Goal: Information Seeking & Learning: Learn about a topic

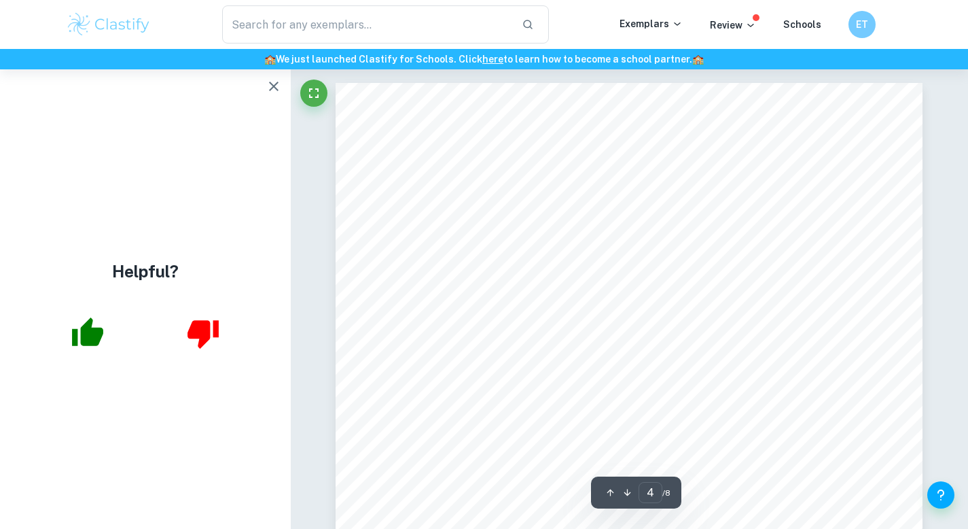
scroll to position [2437, 0]
drag, startPoint x: 694, startPoint y: 393, endPoint x: 704, endPoint y: 247, distance: 146.4
click at [704, 247] on div "4 Commentary #2: Macroeconomics The selected article discusses the Russian Cent…" at bounding box center [629, 420] width 587 height 760
click at [722, 221] on span "of resources, which has been caused by labour" at bounding box center [638, 222] width 219 height 12
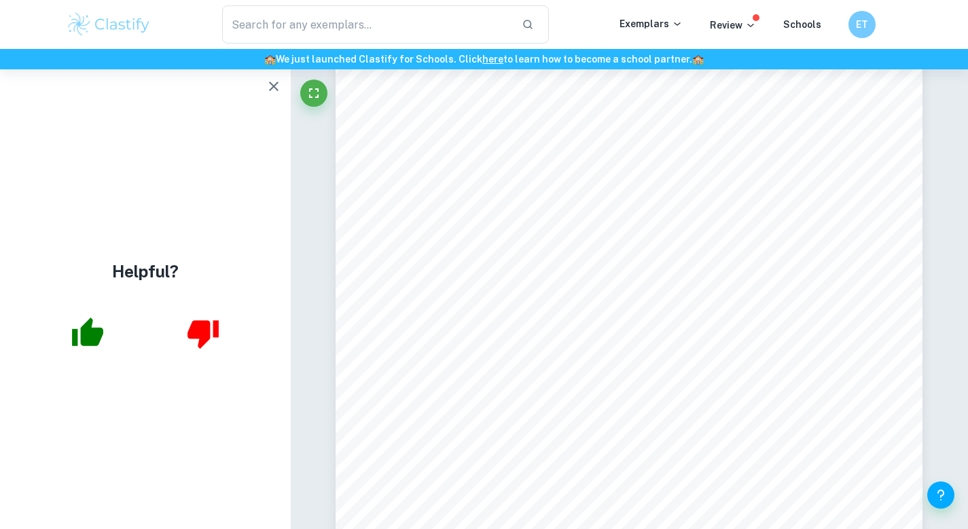
click at [600, 264] on span "billion military spending increase resulting from Russia9s involvement in the R…" at bounding box center [658, 260] width 507 height 12
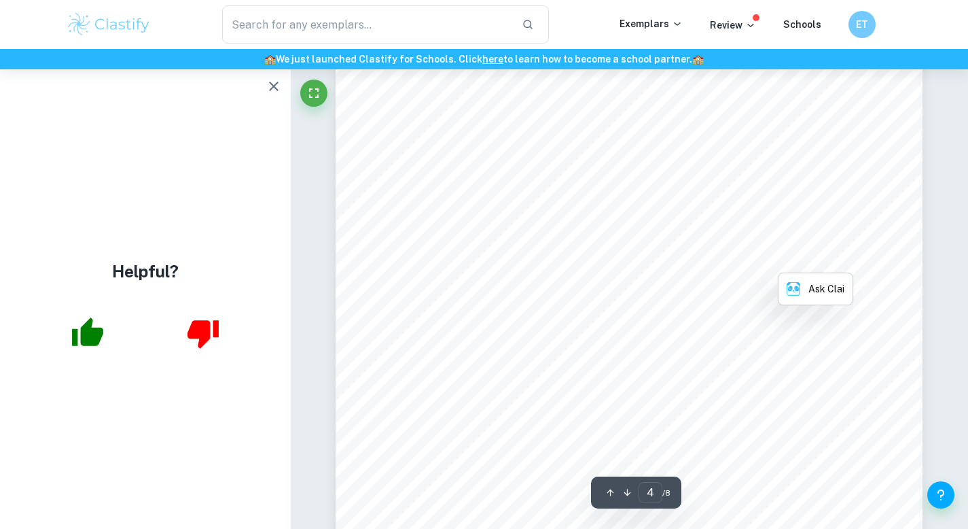
click at [573, 266] on div "4 Commentary #2: Macroeconomics The selected article discusses the Russian Cent…" at bounding box center [629, 432] width 587 height 760
click at [278, 88] on icon "button" at bounding box center [274, 86] width 16 height 16
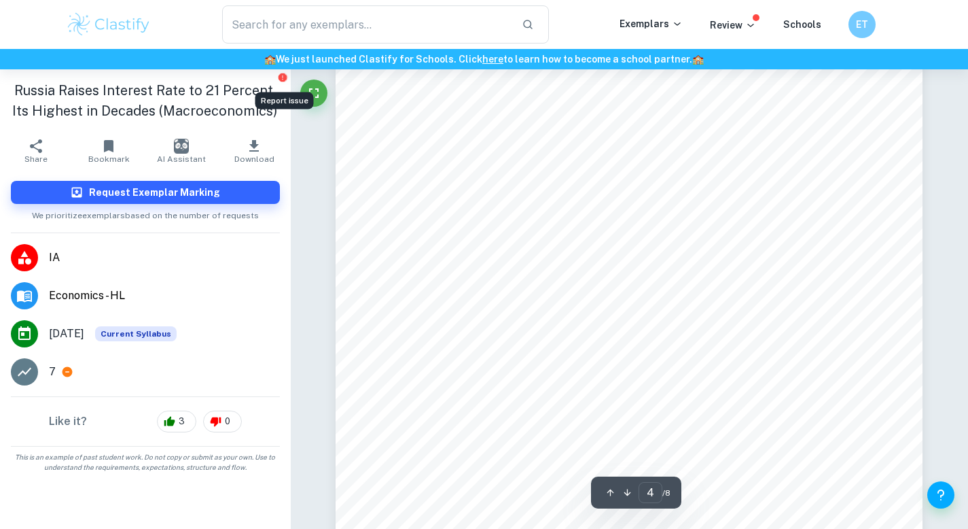
scroll to position [2680, 0]
click at [404, 231] on div "4 Commentary #2: Macroeconomics The selected article discusses the Russian Cent…" at bounding box center [629, 177] width 587 height 760
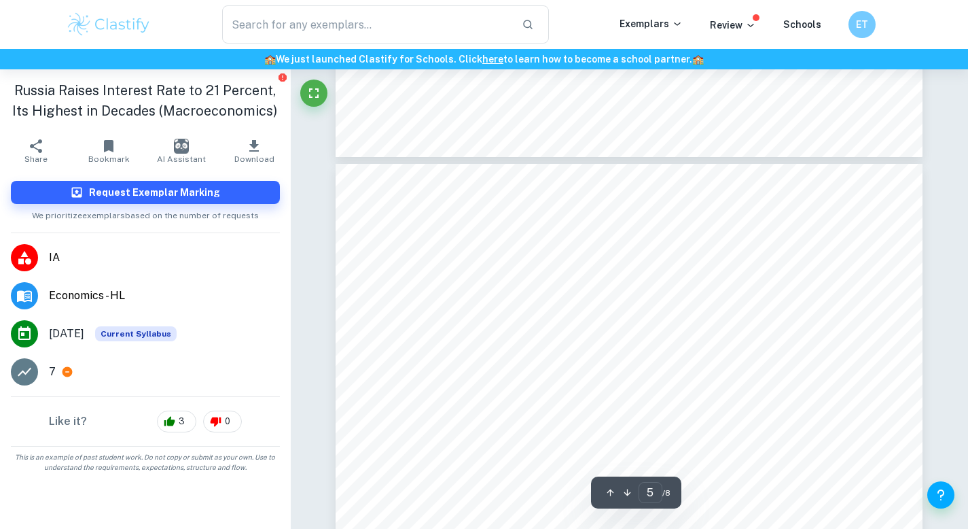
scroll to position [3080, 0]
click at [682, 239] on span "The war has resulted in <record military spending,= which, as a component of go…" at bounding box center [629, 239] width 448 height 12
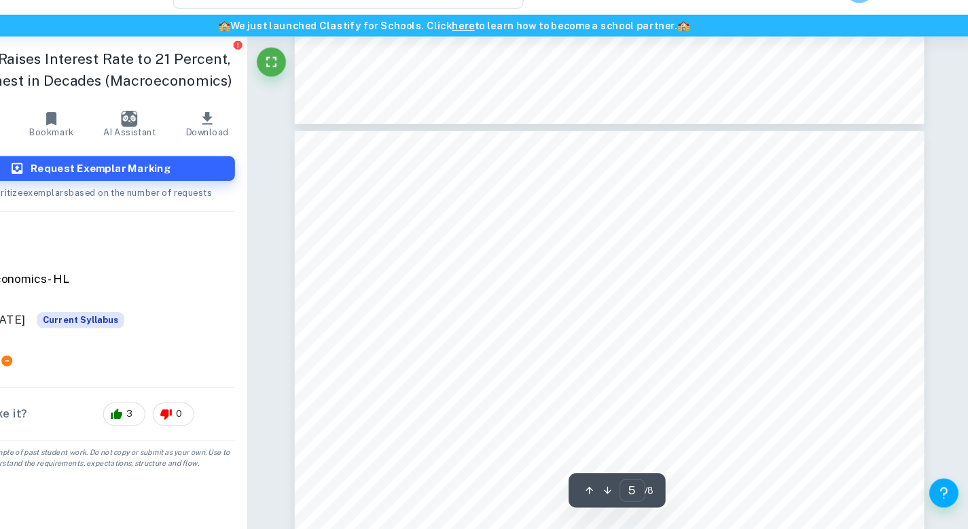
scroll to position [3102, 0]
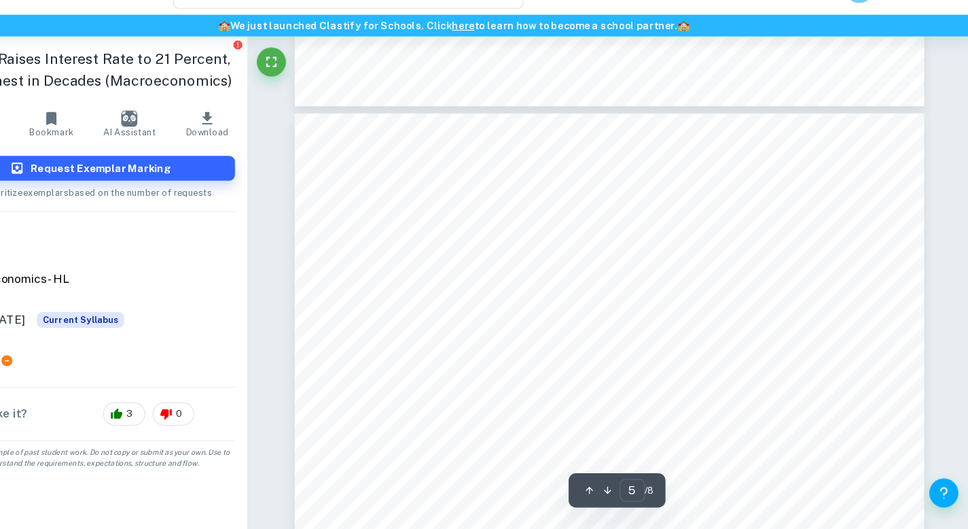
drag, startPoint x: 562, startPoint y: 425, endPoint x: 514, endPoint y: 427, distance: 47.6
click at [514, 427] on span "offering them higher wages,= and these increased production costs shift the sho…" at bounding box center [629, 429] width 448 height 12
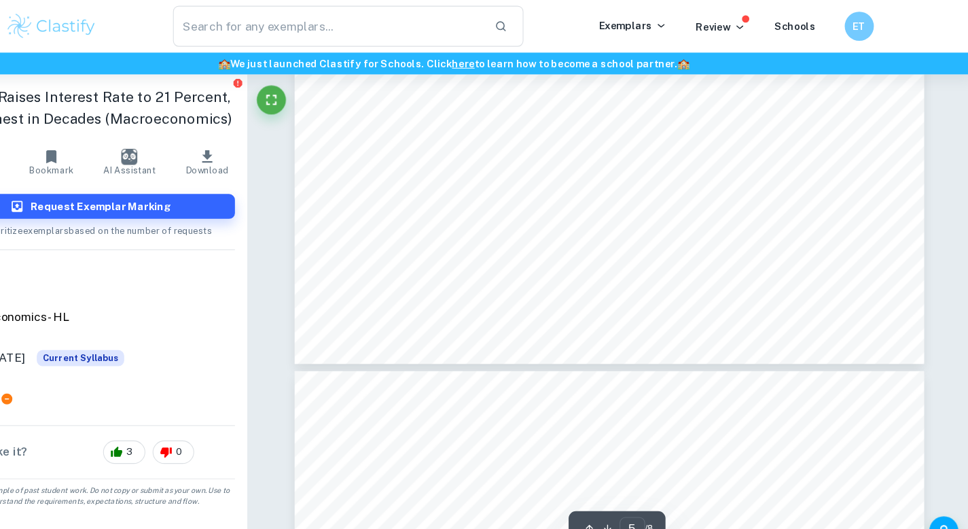
scroll to position [2890, 0]
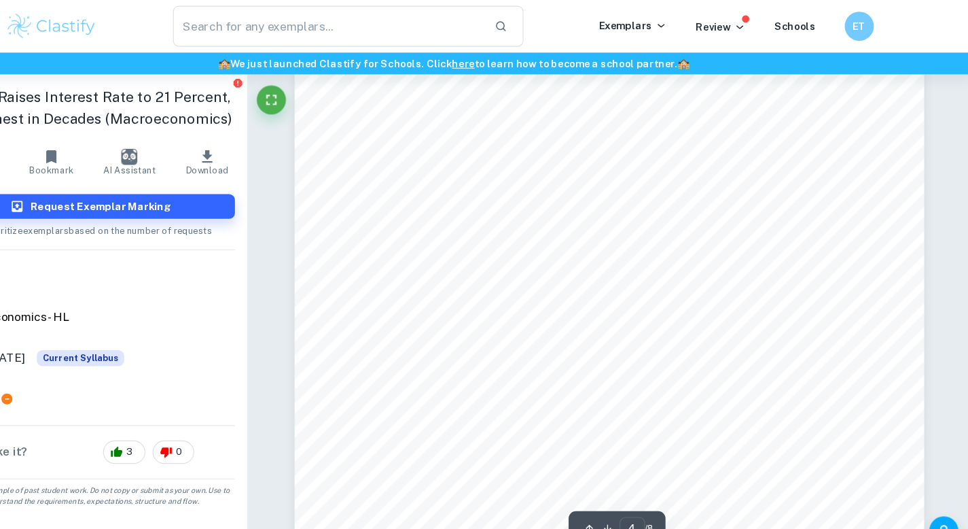
scroll to position [2720, 0]
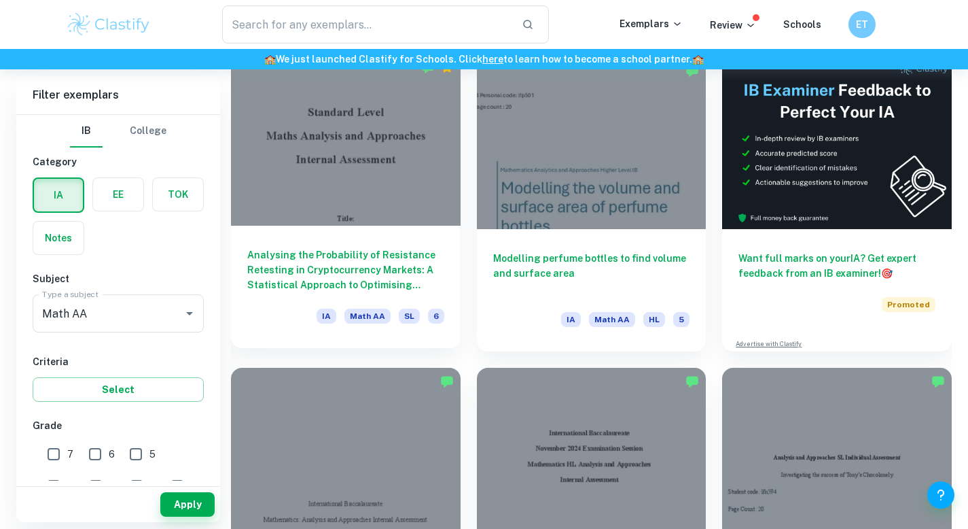
scroll to position [402, 0]
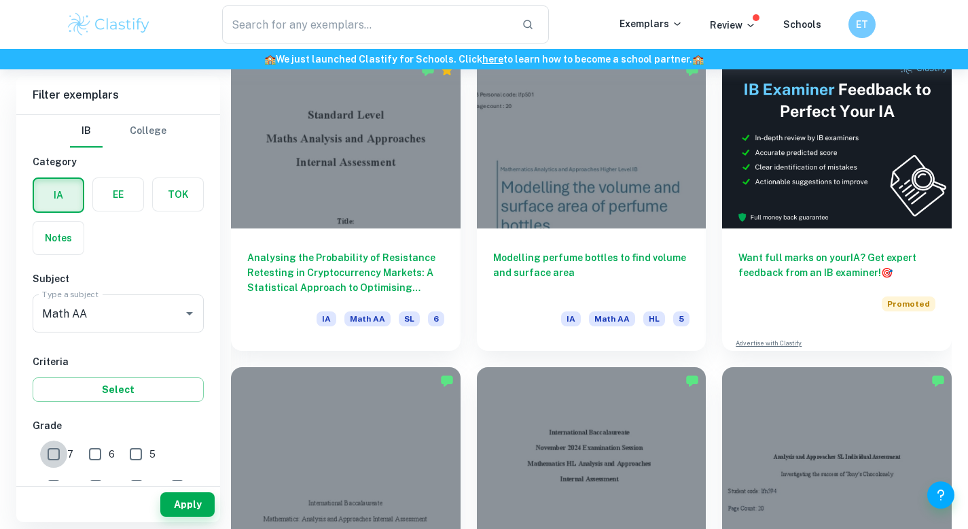
click at [54, 464] on input "7" at bounding box center [53, 453] width 27 height 27
checkbox input "true"
click at [181, 498] on button "Apply" at bounding box center [187, 504] width 54 height 24
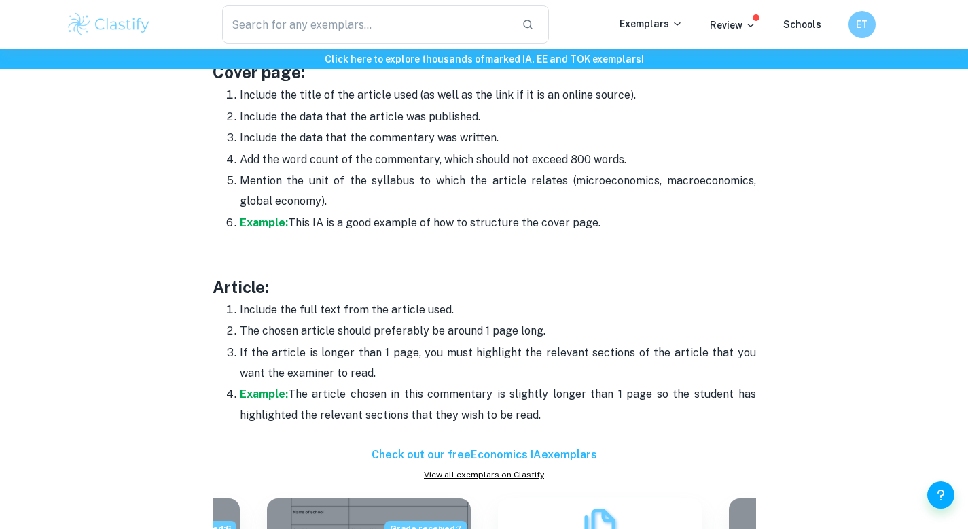
scroll to position [726, 0]
